Goal: Task Accomplishment & Management: Complete application form

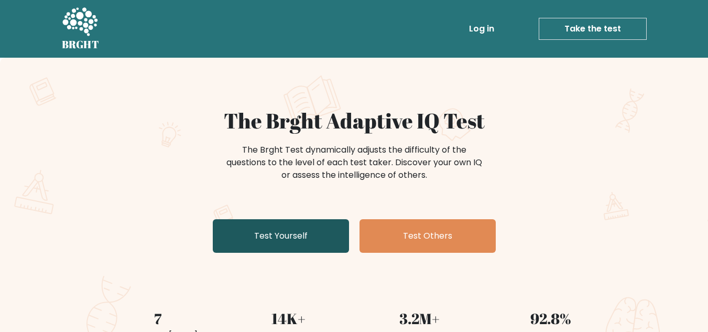
click at [281, 240] on link "Test Yourself" at bounding box center [281, 236] width 136 height 34
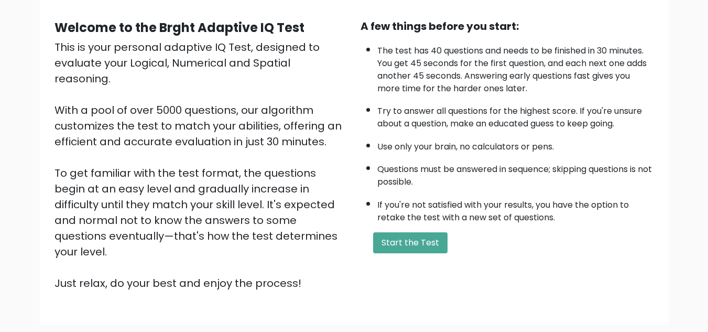
scroll to position [148, 0]
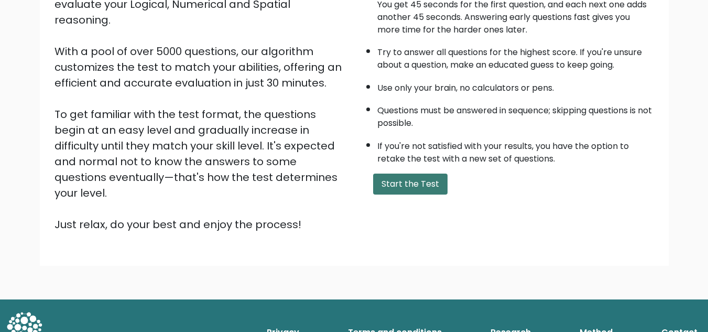
click at [416, 186] on button "Start the Test" at bounding box center [410, 183] width 74 height 21
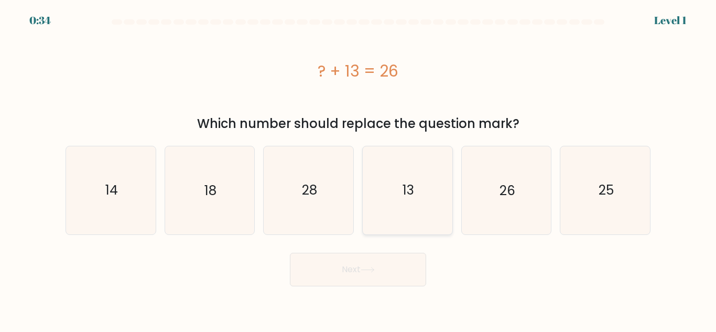
click at [384, 177] on icon "13" at bounding box center [408, 190] width 88 height 88
click at [358, 169] on input "d. 13" at bounding box center [358, 167] width 1 height 3
radio input "true"
click at [382, 253] on button "Next" at bounding box center [358, 270] width 136 height 34
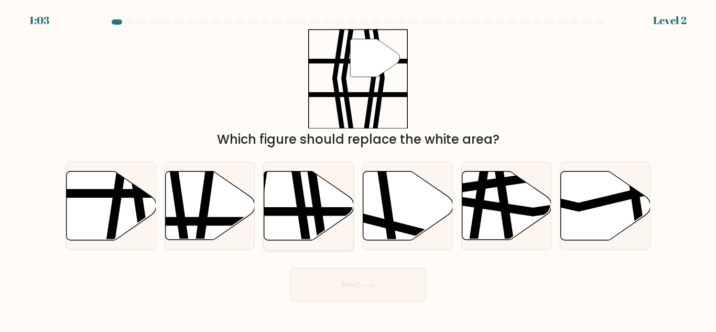
click at [304, 201] on icon at bounding box center [299, 244] width 13 height 180
click at [358, 169] on input "c." at bounding box center [358, 167] width 1 height 3
radio input "true"
click at [393, 292] on button "Next" at bounding box center [358, 285] width 136 height 34
click at [385, 292] on button "Next" at bounding box center [358, 285] width 136 height 34
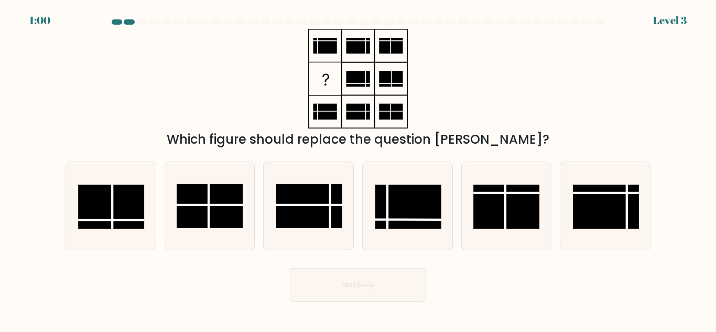
click at [385, 292] on button "Next" at bounding box center [358, 285] width 136 height 34
click at [394, 225] on rect at bounding box center [408, 206] width 66 height 44
click at [358, 169] on input "d." at bounding box center [358, 167] width 1 height 3
radio input "true"
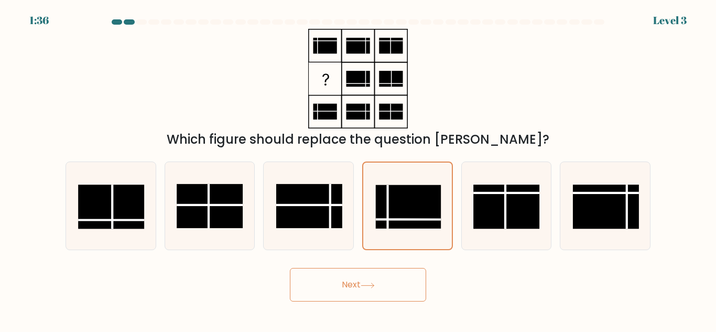
click at [349, 277] on button "Next" at bounding box center [358, 285] width 136 height 34
click at [351, 279] on button "Next" at bounding box center [358, 285] width 136 height 34
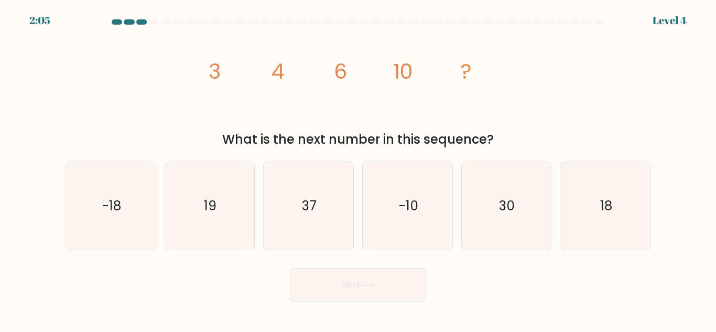
click at [595, 260] on form at bounding box center [358, 160] width 716 height 282
click at [599, 229] on icon "18" at bounding box center [605, 206] width 88 height 88
click at [358, 169] on input "f. 18" at bounding box center [358, 167] width 1 height 3
radio input "true"
click at [363, 298] on button "Next" at bounding box center [358, 285] width 136 height 34
